Goal: Information Seeking & Learning: Understand process/instructions

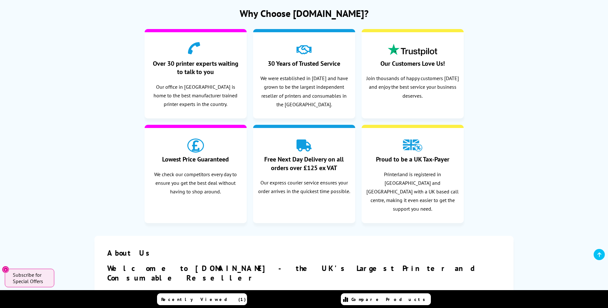
scroll to position [96, 0]
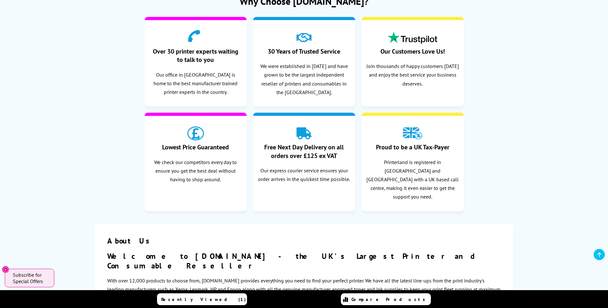
click at [315, 133] on div at bounding box center [304, 132] width 93 height 22
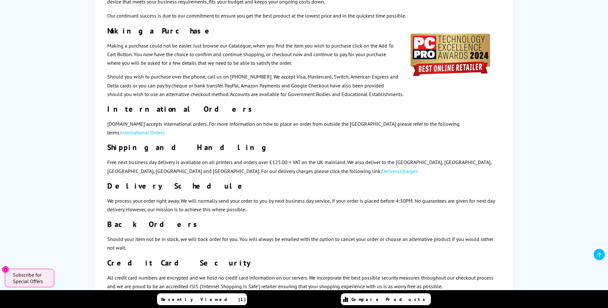
scroll to position [415, 0]
click at [382, 167] on link "Delivery Charges" at bounding box center [400, 170] width 36 height 6
